Goal: Find specific page/section: Find specific page/section

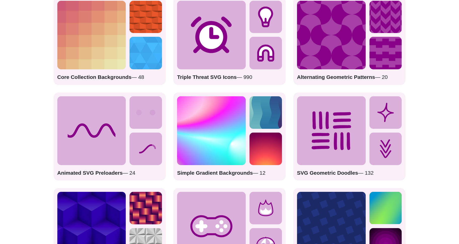
scroll to position [709, 0]
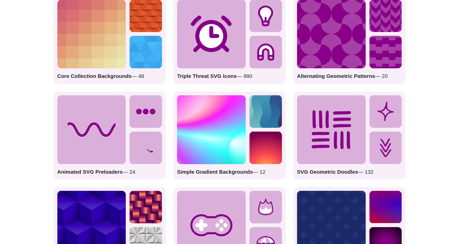
click at [93, 130] on icon at bounding box center [91, 129] width 69 height 69
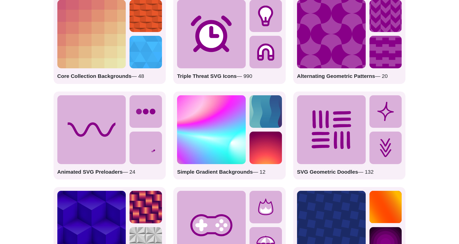
click at [123, 140] on icon at bounding box center [91, 129] width 69 height 69
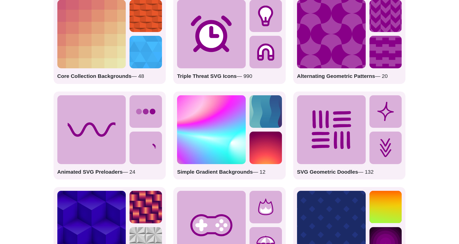
click at [136, 123] on icon at bounding box center [146, 111] width 32 height 32
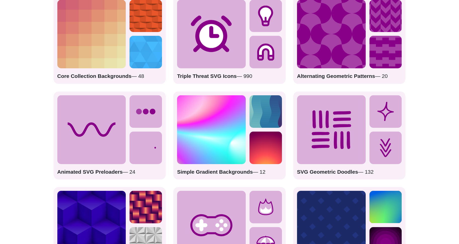
click at [133, 150] on icon at bounding box center [146, 147] width 32 height 32
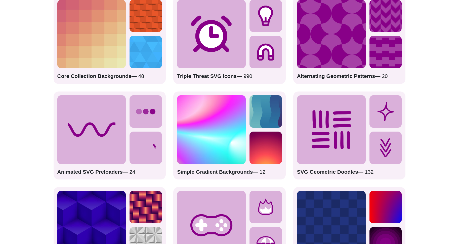
click at [119, 136] on icon at bounding box center [91, 129] width 69 height 69
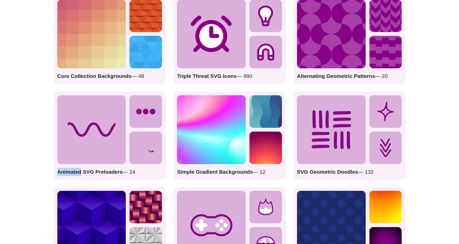
click at [119, 136] on icon at bounding box center [91, 129] width 69 height 69
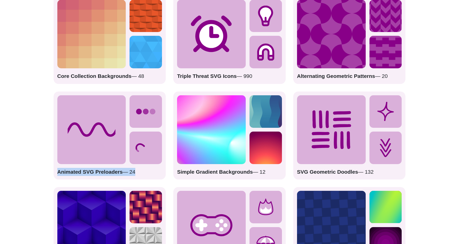
click at [119, 136] on icon at bounding box center [91, 129] width 69 height 69
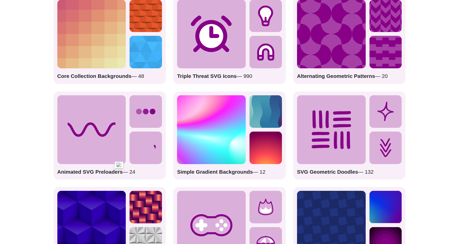
click at [119, 136] on icon at bounding box center [91, 129] width 69 height 69
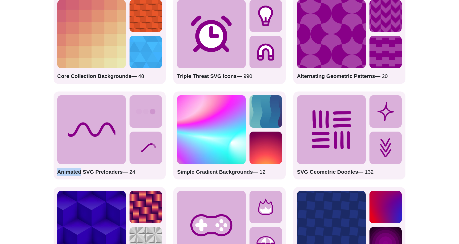
click at [119, 136] on icon at bounding box center [91, 129] width 69 height 69
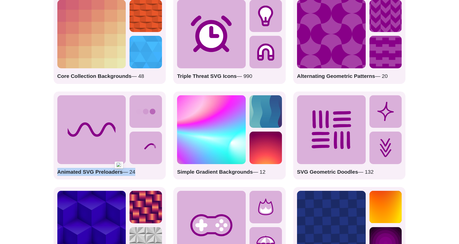
click at [119, 136] on icon at bounding box center [91, 129] width 69 height 69
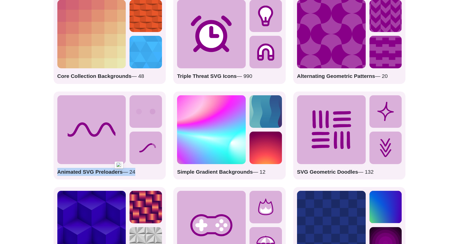
click at [119, 136] on icon at bounding box center [91, 129] width 69 height 69
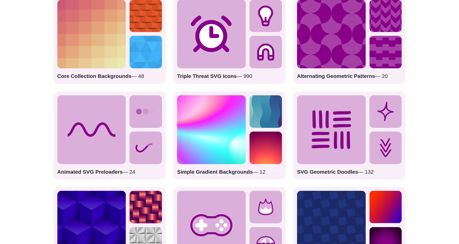
click at [132, 106] on icon at bounding box center [146, 111] width 32 height 32
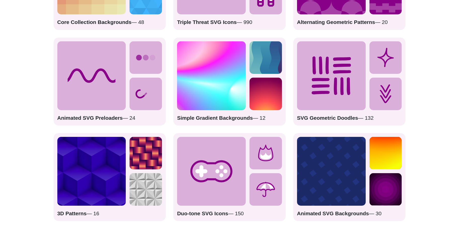
scroll to position [763, 0]
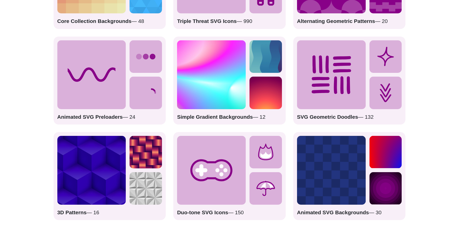
click at [115, 154] on img at bounding box center [91, 170] width 69 height 69
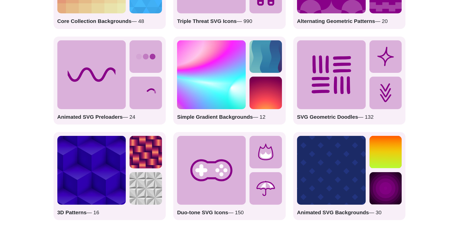
click at [115, 116] on strong "Animated SVG Preloaders" at bounding box center [89, 117] width 65 height 6
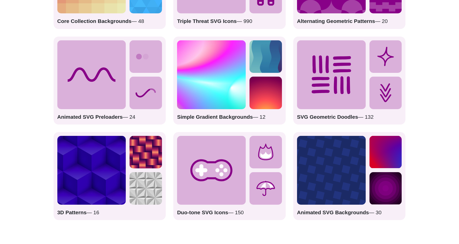
click at [112, 96] on icon at bounding box center [91, 74] width 69 height 69
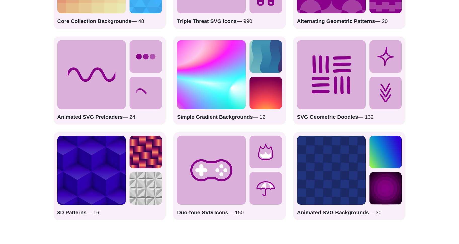
click at [65, 50] on icon at bounding box center [91, 74] width 69 height 69
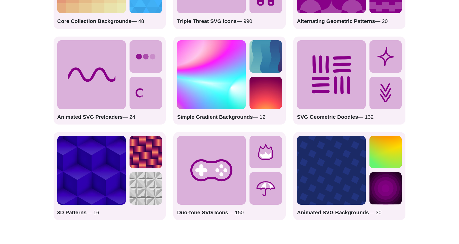
click at [169, 54] on div "Core Collection Backgrounds — 48 Triple Threat SVG Icons — 990 Alternating Geom…" at bounding box center [230, 80] width 352 height 279
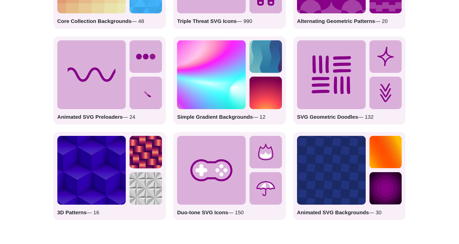
click at [161, 54] on icon at bounding box center [146, 56] width 32 height 32
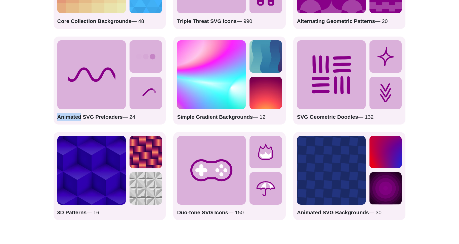
click at [161, 54] on icon at bounding box center [146, 56] width 32 height 32
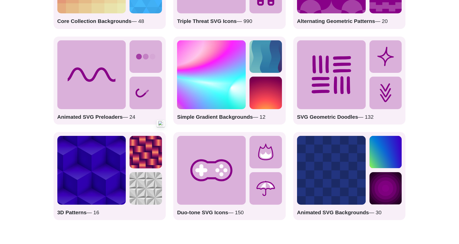
click at [159, 55] on icon at bounding box center [146, 56] width 32 height 32
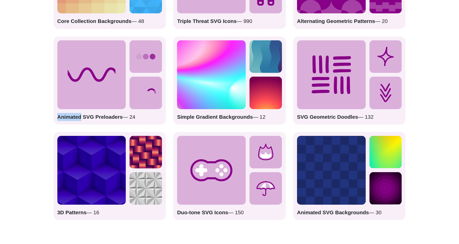
click at [158, 55] on icon at bounding box center [146, 56] width 32 height 32
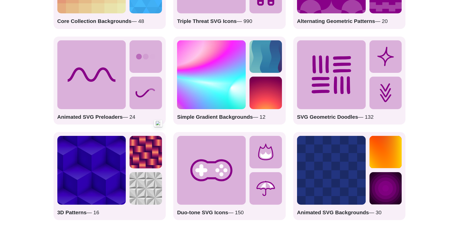
click at [117, 115] on strong "Animated SVG Preloaders" at bounding box center [89, 117] width 65 height 6
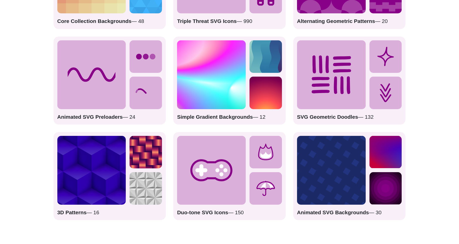
click at [116, 116] on strong "Animated SVG Preloaders" at bounding box center [89, 117] width 65 height 6
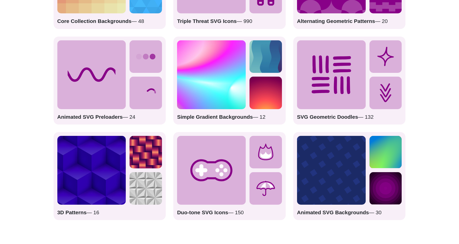
click at [123, 116] on p "Animated SVG Preloaders — 24" at bounding box center [109, 117] width 105 height 8
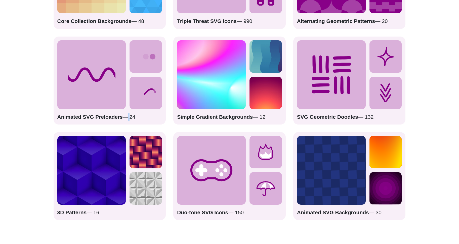
click at [123, 116] on p "Animated SVG Preloaders — 24" at bounding box center [109, 117] width 105 height 8
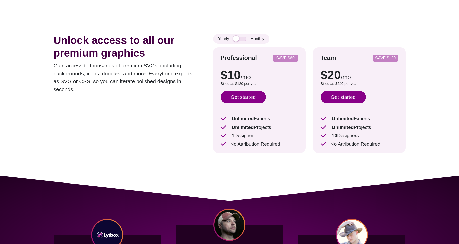
scroll to position [0, 0]
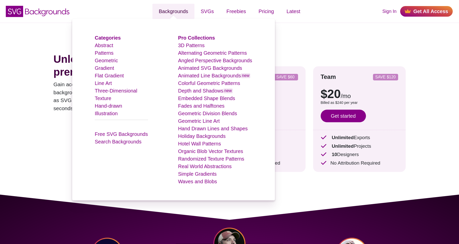
click at [173, 12] on link "Backgrounds" at bounding box center [174, 11] width 42 height 15
